Goal: Entertainment & Leisure: Consume media (video, audio)

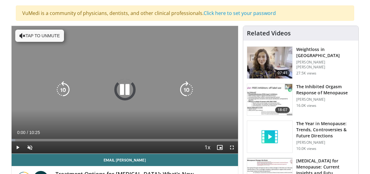
scroll to position [51, 0]
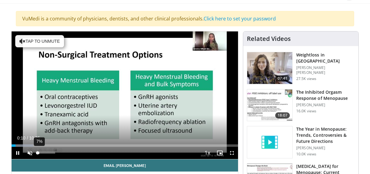
click at [37, 152] on div "Volume Level" at bounding box center [37, 153] width 0 height 2
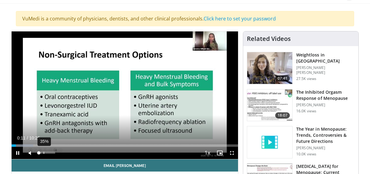
click at [44, 152] on div "35%" at bounding box center [45, 153] width 17 height 2
